Goal: Task Accomplishment & Management: Manage account settings

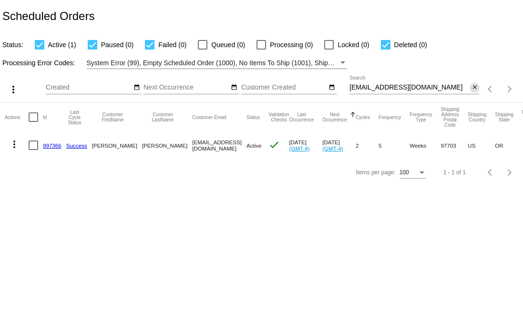
click at [475, 90] on mat-icon "close" at bounding box center [474, 88] width 7 height 8
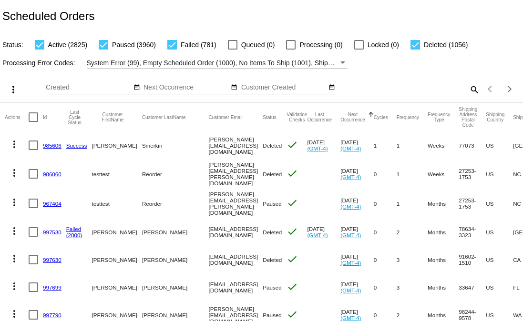
click at [39, 43] on div at bounding box center [40, 45] width 10 height 10
click at [39, 50] on input "Active (2825)" at bounding box center [39, 50] width 0 height 0
checkbox input "false"
click at [99, 48] on div at bounding box center [104, 45] width 10 height 10
click at [103, 50] on input "Paused (3960)" at bounding box center [103, 50] width 0 height 0
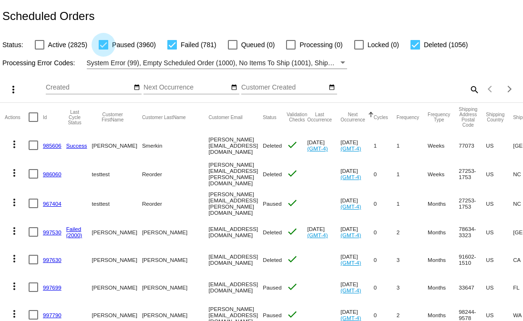
checkbox input "false"
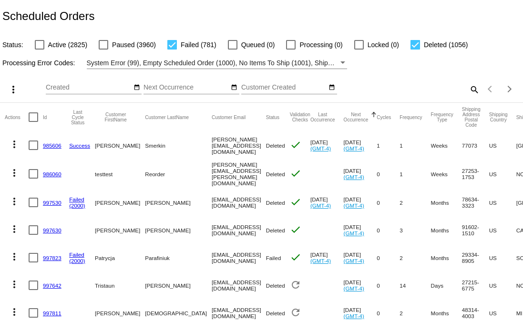
click at [415, 47] on div at bounding box center [415, 45] width 10 height 10
click at [415, 50] on input "Deleted (1056)" at bounding box center [415, 50] width 0 height 0
checkbox input "false"
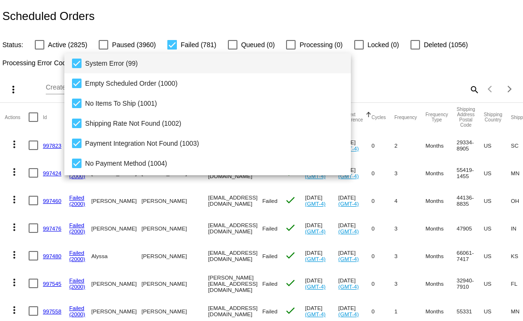
click at [91, 65] on span "System Error (99)" at bounding box center [214, 63] width 258 height 20
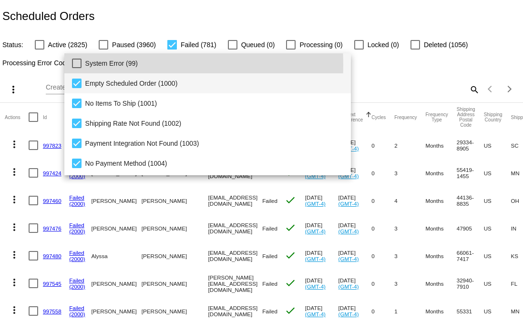
click at [87, 80] on span "Empty Scheduled Order (1000)" at bounding box center [214, 83] width 258 height 20
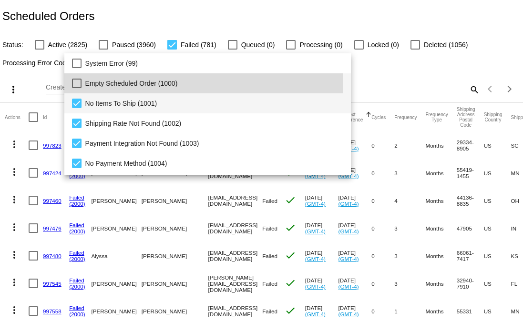
click at [81, 99] on mat-pseudo-checkbox at bounding box center [77, 104] width 10 height 10
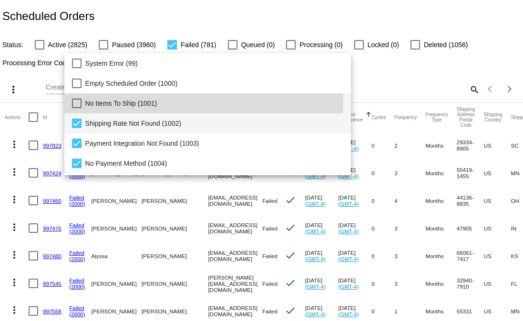
click at [82, 116] on mat-option "Shipping Rate Not Found (1002)" at bounding box center [207, 123] width 287 height 20
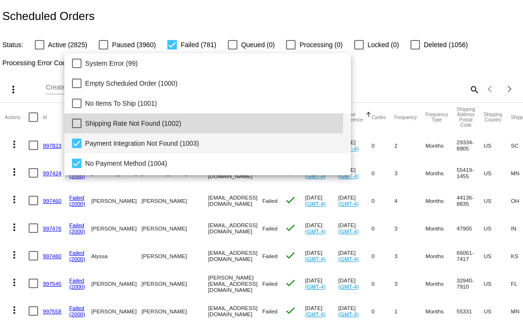
click at [82, 133] on mat-option "Payment Integration Not Found (1003)" at bounding box center [207, 143] width 287 height 20
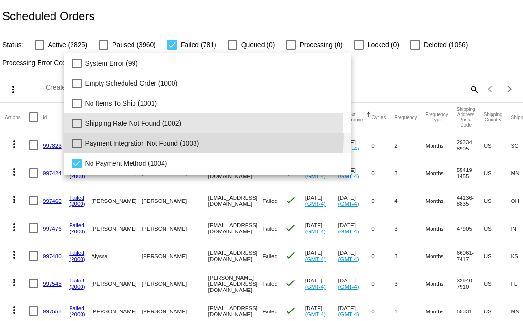
click at [84, 148] on mat-option "Payment Integration Not Found (1003)" at bounding box center [207, 143] width 287 height 20
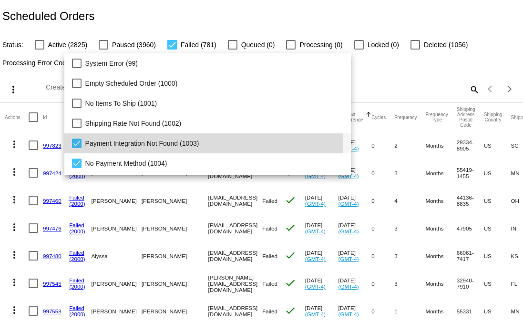
click at [87, 147] on span "Payment Integration Not Found (1003)" at bounding box center [214, 143] width 258 height 20
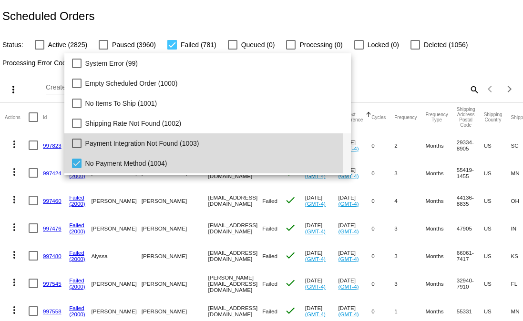
click at [83, 163] on mat-option "No Payment Method (1004)" at bounding box center [207, 163] width 287 height 20
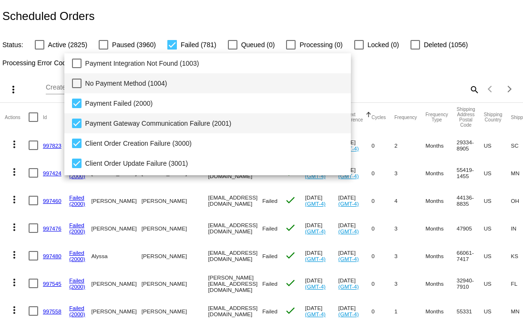
scroll to position [84, 0]
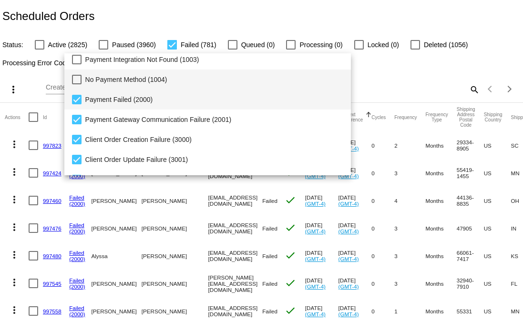
click at [85, 98] on span "Payment Failed (2000)" at bounding box center [214, 100] width 258 height 20
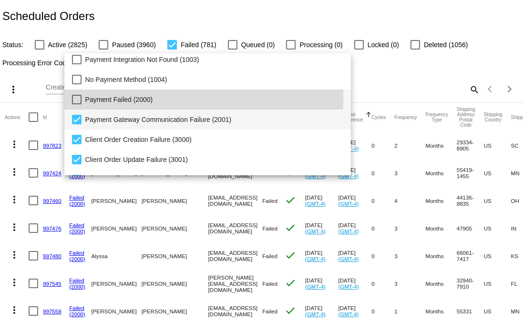
click at [89, 119] on span "Payment Gateway Communication Failure (2001)" at bounding box center [214, 120] width 258 height 20
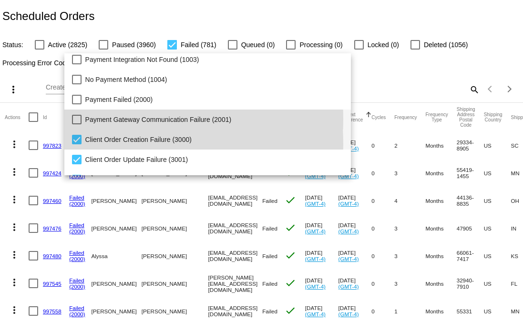
click at [94, 144] on span "Client Order Creation Failure (3000)" at bounding box center [214, 140] width 258 height 20
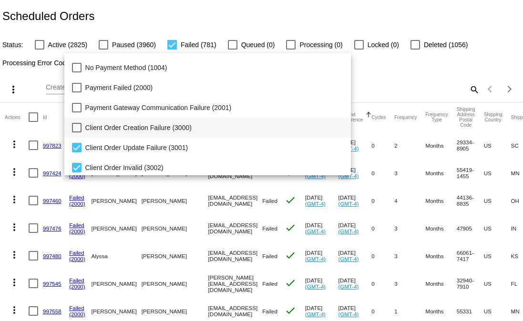
click at [92, 124] on span "Client Order Creation Failure (3000)" at bounding box center [214, 128] width 258 height 20
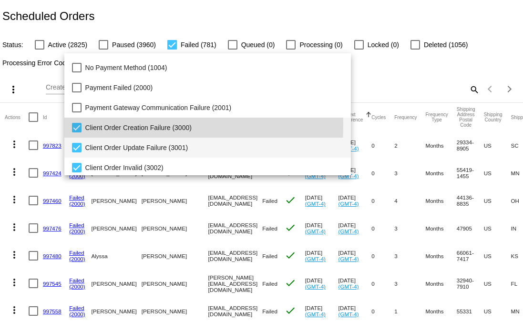
scroll to position [98, 0]
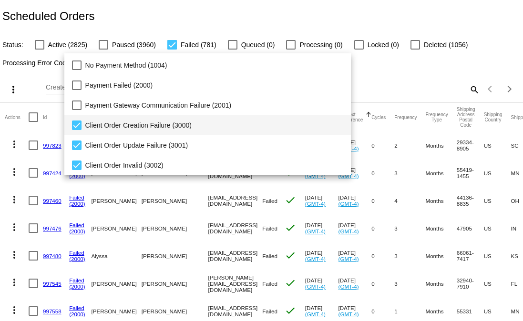
click at [220, 4] on div at bounding box center [261, 160] width 523 height 321
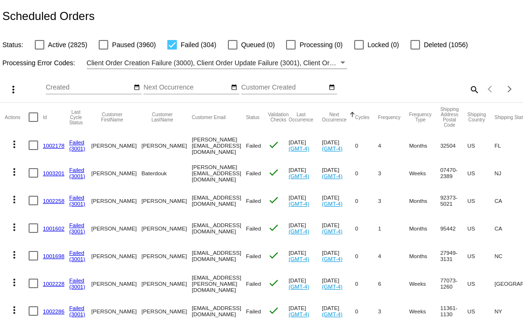
scroll to position [59, 0]
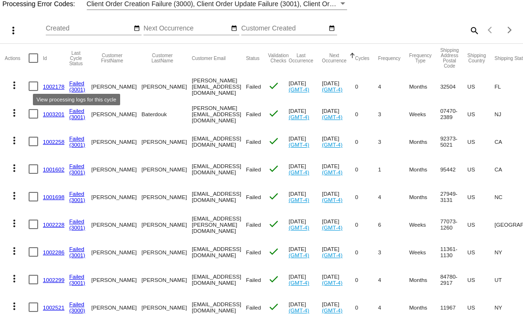
click at [78, 81] on link "Failed" at bounding box center [76, 83] width 15 height 6
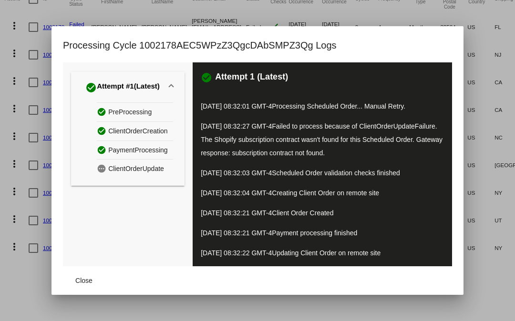
drag, startPoint x: 412, startPoint y: 152, endPoint x: 195, endPoint y: 141, distance: 216.6
click at [195, 141] on div "check_circle Attempt 1 (Latest) [DATE] 08:32:01 GMT-4 Processing Scheduled Orde…" at bounding box center [322, 164] width 259 height 204
click at [416, 149] on p "[DATE] 08:32:27 GMT-4 Failed to process because of ClientOrderUpdateFailure. Th…" at bounding box center [322, 140] width 243 height 40
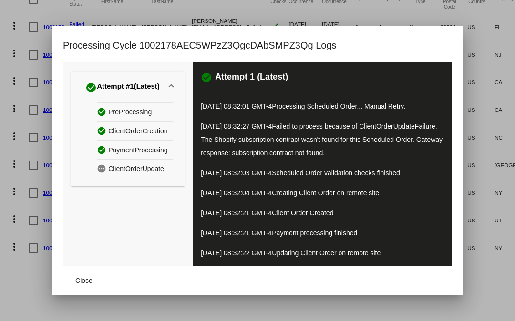
click at [17, 288] on div at bounding box center [257, 160] width 515 height 321
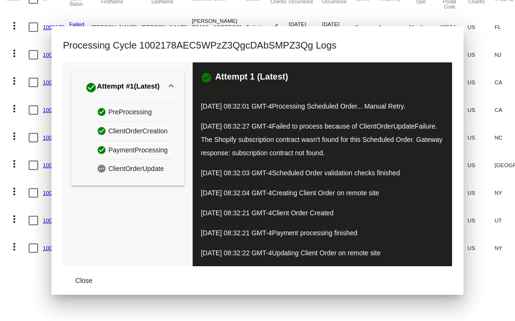
click at [20, 96] on mat-cell "more_vert" at bounding box center [17, 83] width 24 height 28
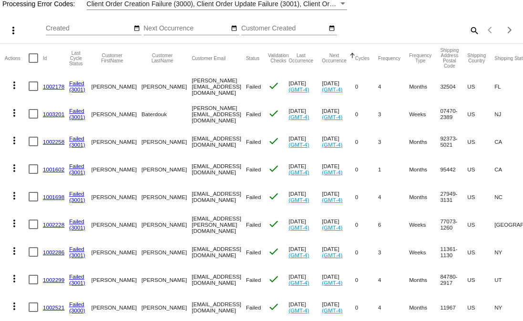
click at [45, 111] on mat-row "more_vert 1003201 Failed (3001) [GEOGRAPHIC_DATA][PERSON_NAME][GEOGRAPHIC_DATA]…" at bounding box center [363, 114] width 717 height 28
click at [51, 148] on mat-cell "1002258" at bounding box center [56, 142] width 26 height 28
click at [52, 143] on link "1002258" at bounding box center [53, 142] width 21 height 6
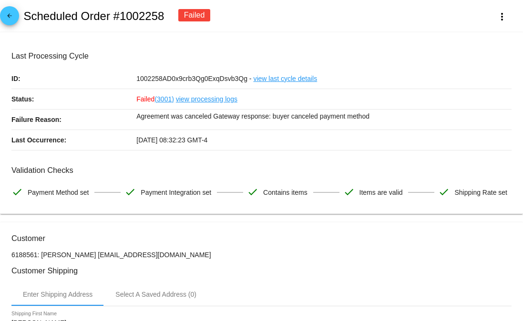
click at [18, 9] on div "arrow_back Scheduled Order #1002258 Failed more_vert" at bounding box center [261, 16] width 523 height 32
click at [10, 12] on mat-icon "arrow_back" at bounding box center [9, 17] width 11 height 11
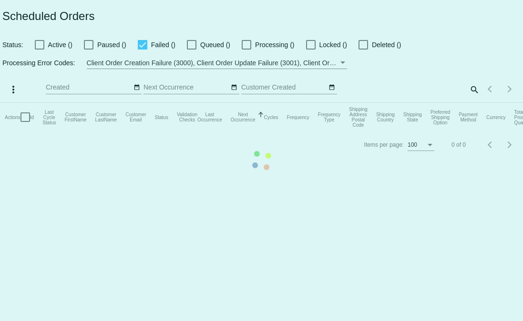
click at [169, 112] on mat-table "Actions Id Last Cycle Status Customer FirstName Customer LastName Customer Emai…" at bounding box center [261, 117] width 523 height 29
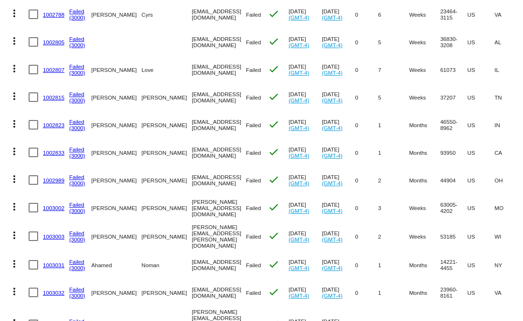
scroll to position [1073, 0]
click at [53, 233] on link "1003003" at bounding box center [53, 236] width 21 height 6
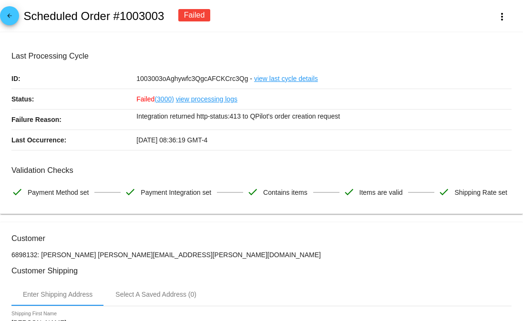
click at [254, 119] on p "Integration returned http-status:413 to QPilot's order creation request" at bounding box center [323, 116] width 375 height 13
click at [366, 122] on p "Integration returned http-status:413 to QPilot's order creation request" at bounding box center [323, 116] width 375 height 13
drag, startPoint x: 346, startPoint y: 116, endPoint x: 99, endPoint y: 121, distance: 247.4
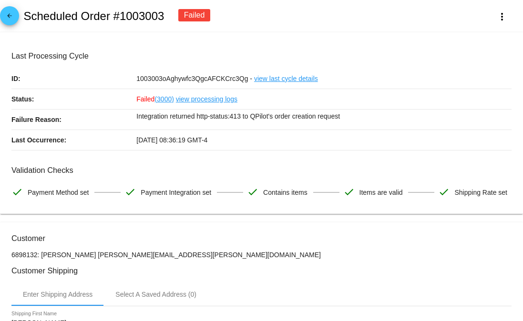
click at [99, 121] on div "Failure Reason: Integration returned http-status:413 to QPilot's order creation…" at bounding box center [261, 120] width 500 height 20
click at [353, 125] on div "Integration returned http-status:413 to QPilot's order creation request" at bounding box center [323, 120] width 375 height 20
click at [266, 76] on link "view last cycle details" at bounding box center [286, 79] width 64 height 20
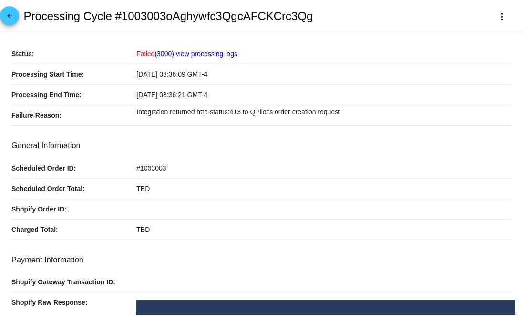
drag, startPoint x: 68, startPoint y: 224, endPoint x: -53, endPoint y: 169, distance: 133.3
click at [0, 169] on html "arrow_back Processing Cycle #1003003oAghywfc3QgcAFCKCrc3Qg more_vert Status: Fa…" at bounding box center [261, 160] width 523 height 321
click at [207, 228] on div "TBD" at bounding box center [323, 230] width 375 height 20
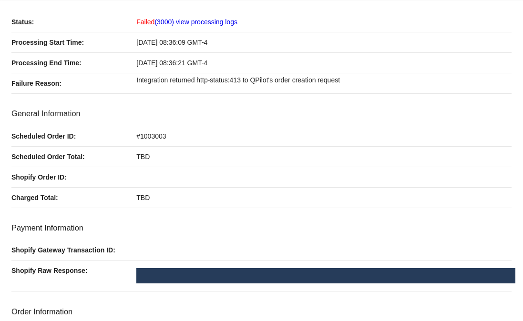
click at [99, 239] on div "Payment Information Shopify Gateway Transaction ID: Shopify Raw Response:" at bounding box center [261, 258] width 500 height 68
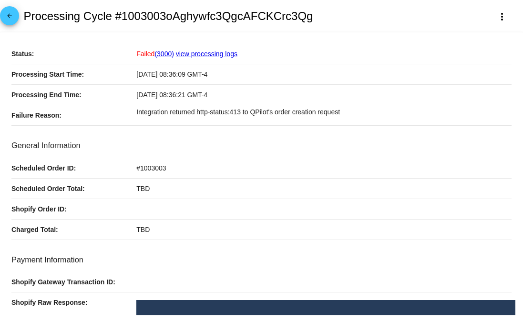
click at [14, 10] on span "arrow_back" at bounding box center [9, 17] width 11 height 23
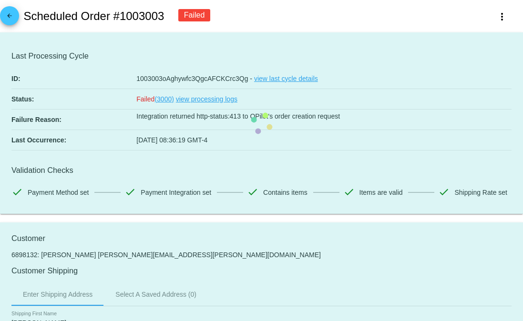
click at [11, 5] on div "arrow_back Scheduled Order #1003003 Failed more_vert" at bounding box center [261, 16] width 523 height 32
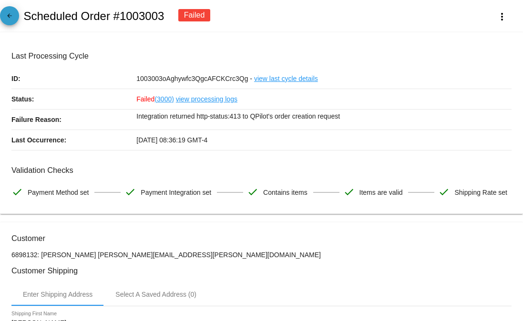
click at [14, 13] on mat-icon "arrow_back" at bounding box center [9, 17] width 11 height 11
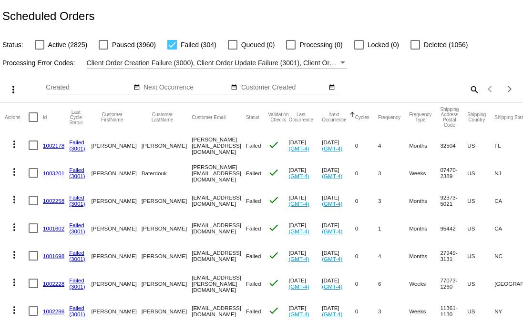
click at [55, 176] on link "1003201" at bounding box center [53, 173] width 21 height 6
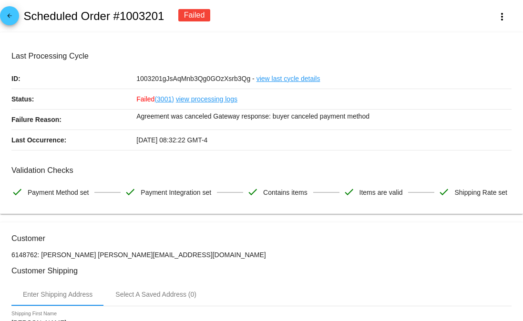
click at [324, 116] on p "Agreement was canceled Gateway response: buyer canceled payment method" at bounding box center [323, 116] width 375 height 13
drag, startPoint x: 127, startPoint y: 100, endPoint x: 177, endPoint y: 99, distance: 50.1
click at [177, 99] on div "Status: Failed (3001) view processing logs" at bounding box center [261, 99] width 500 height 20
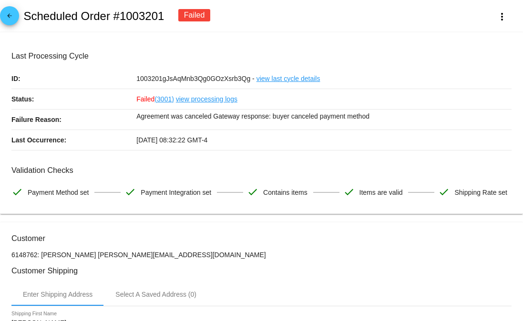
click at [220, 95] on link "view processing logs" at bounding box center [206, 99] width 61 height 20
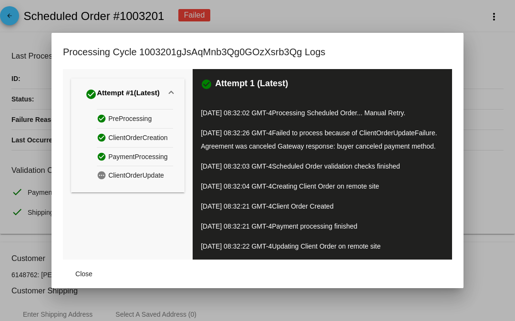
click at [297, 170] on span "Scheduled Order validation checks finished" at bounding box center [336, 167] width 128 height 8
click at [238, 6] on div at bounding box center [257, 160] width 515 height 321
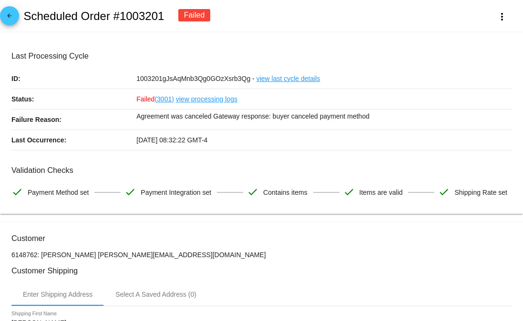
drag, startPoint x: 61, startPoint y: 17, endPoint x: 25, endPoint y: 18, distance: 36.7
click at [25, 18] on div "arrow_back Scheduled Order #1003201 Failed more_vert" at bounding box center [261, 16] width 523 height 32
copy h2 "Scheduled Order #1003201"
click at [236, 117] on p "Agreement was canceled Gateway response: buyer canceled payment method" at bounding box center [323, 116] width 375 height 13
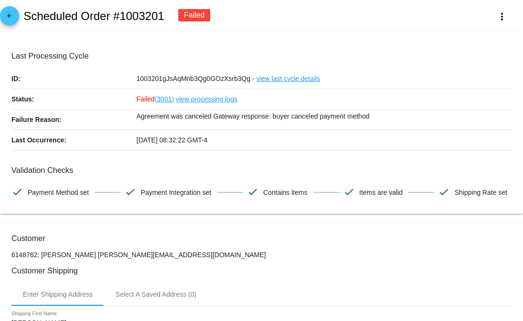
click at [236, 117] on p "Agreement was canceled Gateway response: buyer canceled payment method" at bounding box center [323, 116] width 375 height 13
copy div "Agreement was canceled Gateway response: buyer canceled payment method"
click at [331, 112] on p "Agreement was canceled Gateway response: buyer canceled payment method" at bounding box center [323, 116] width 375 height 13
drag, startPoint x: 384, startPoint y: 118, endPoint x: 131, endPoint y: 98, distance: 253.9
click at [131, 98] on div "Last Processing Cycle ID: 1003201gJsAqMnb3Qg0GOzXsrb3Qg - view last cycle detai…" at bounding box center [261, 100] width 500 height 99
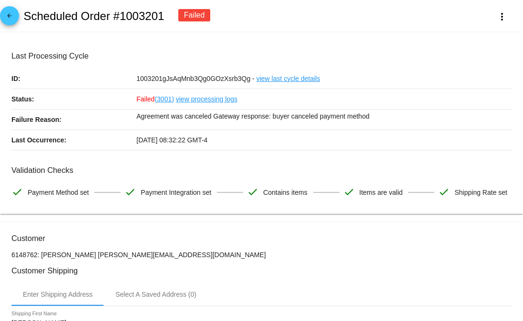
copy div "Failed (3001) view processing logs Failure Reason: Agreement was canceled Gatew…"
click at [293, 33] on mat-card "Last Processing Cycle ID: 1003201gJsAqMnb3Qg0GOzXsrb3Qg - view last cycle detai…" at bounding box center [261, 123] width 523 height 182
